Goal: Information Seeking & Learning: Learn about a topic

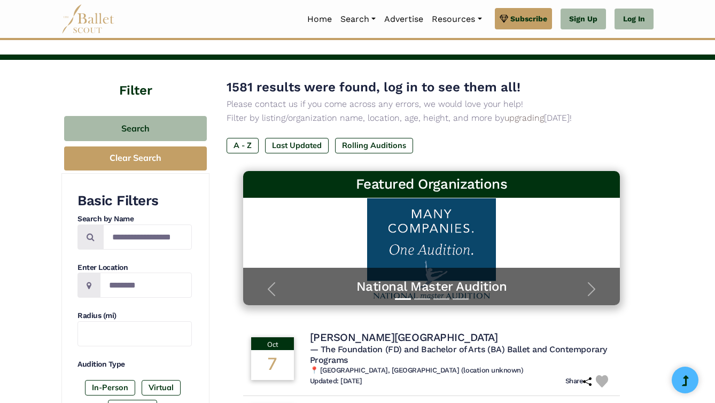
scroll to position [160, 0]
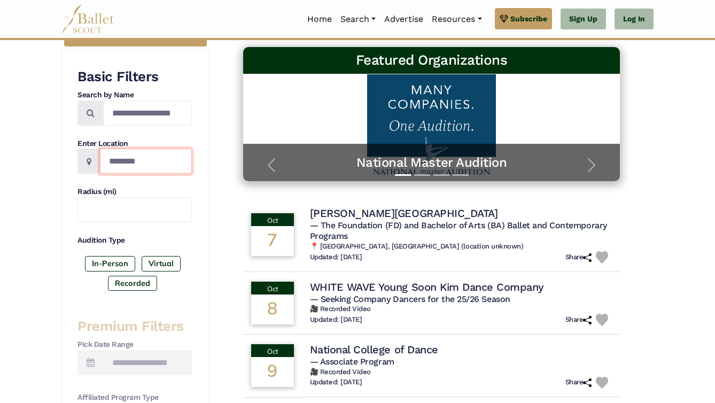
click at [147, 159] on input "Location" at bounding box center [146, 161] width 92 height 25
type input "***"
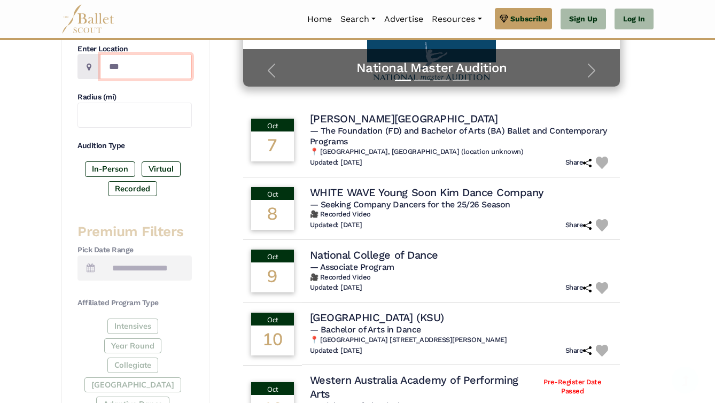
scroll to position [255, 0]
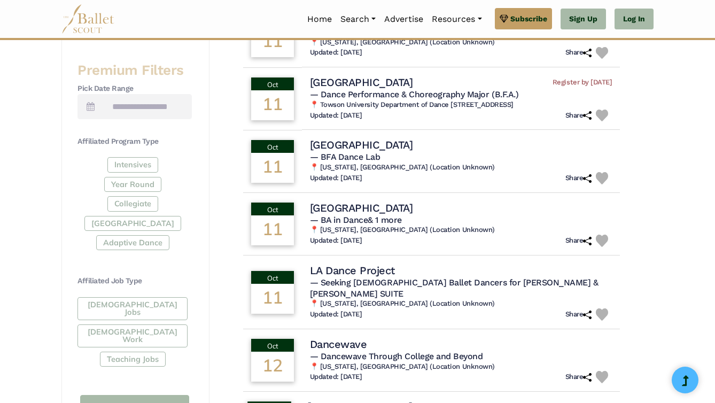
scroll to position [334, 0]
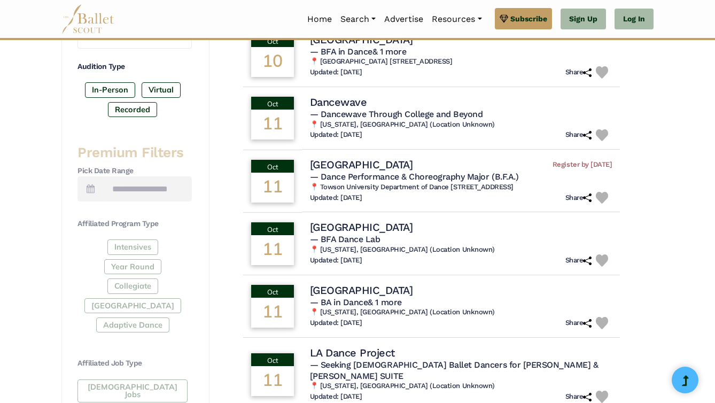
click at [102, 184] on span at bounding box center [91, 188] width 26 height 25
click at [84, 187] on span at bounding box center [91, 188] width 26 height 25
click at [95, 93] on label "In-Person" at bounding box center [110, 89] width 50 height 15
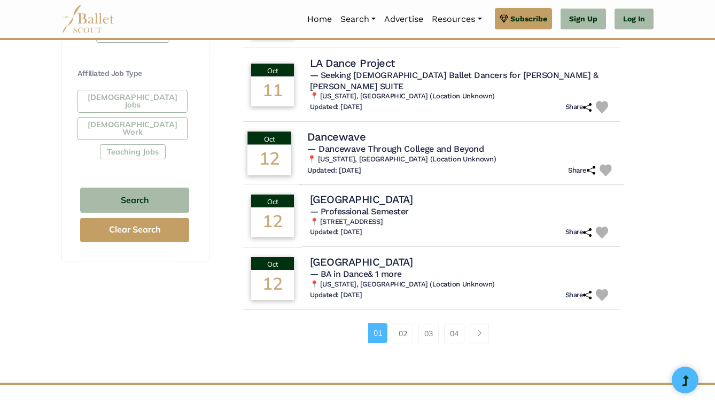
scroll to position [745, 0]
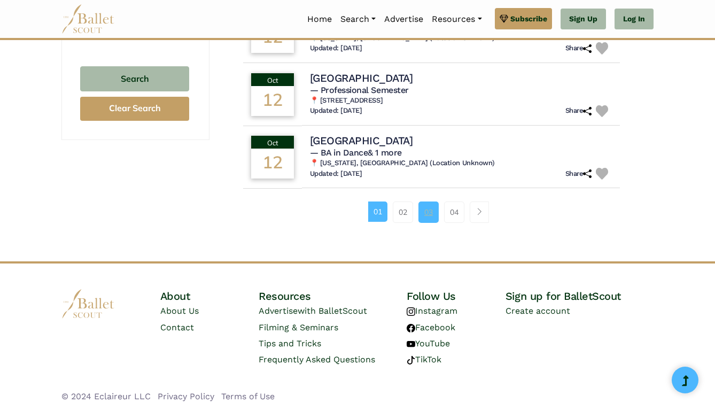
click at [438, 209] on link "03" at bounding box center [429, 212] width 20 height 21
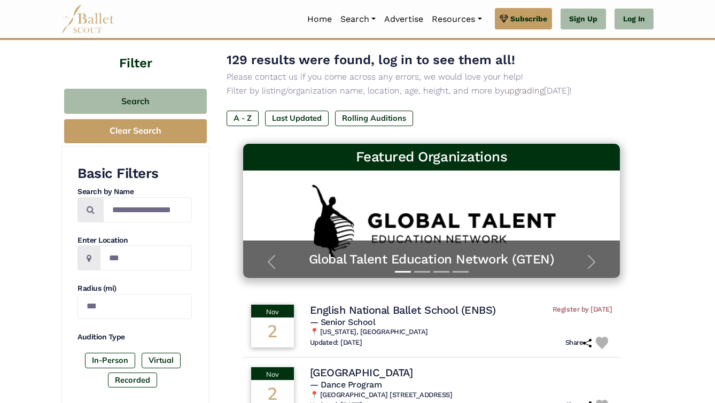
scroll to position [145, 0]
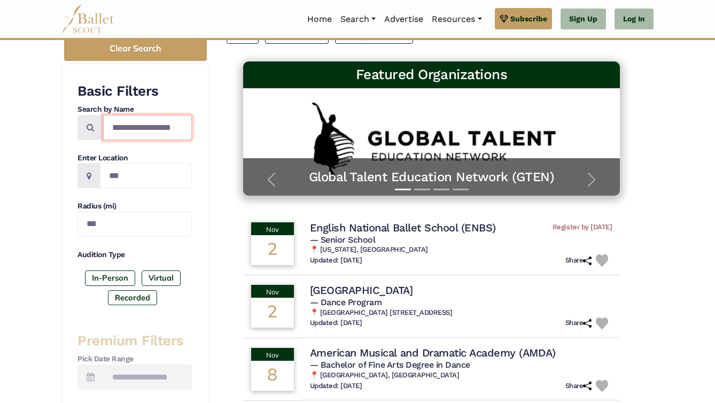
click at [144, 122] on input "Search by names..." at bounding box center [147, 127] width 89 height 25
type input "*******"
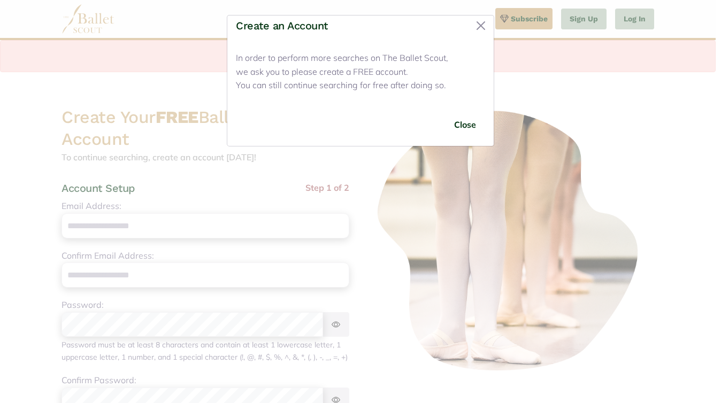
click at [455, 126] on button "Close" at bounding box center [465, 124] width 40 height 25
